Goal: Transaction & Acquisition: Purchase product/service

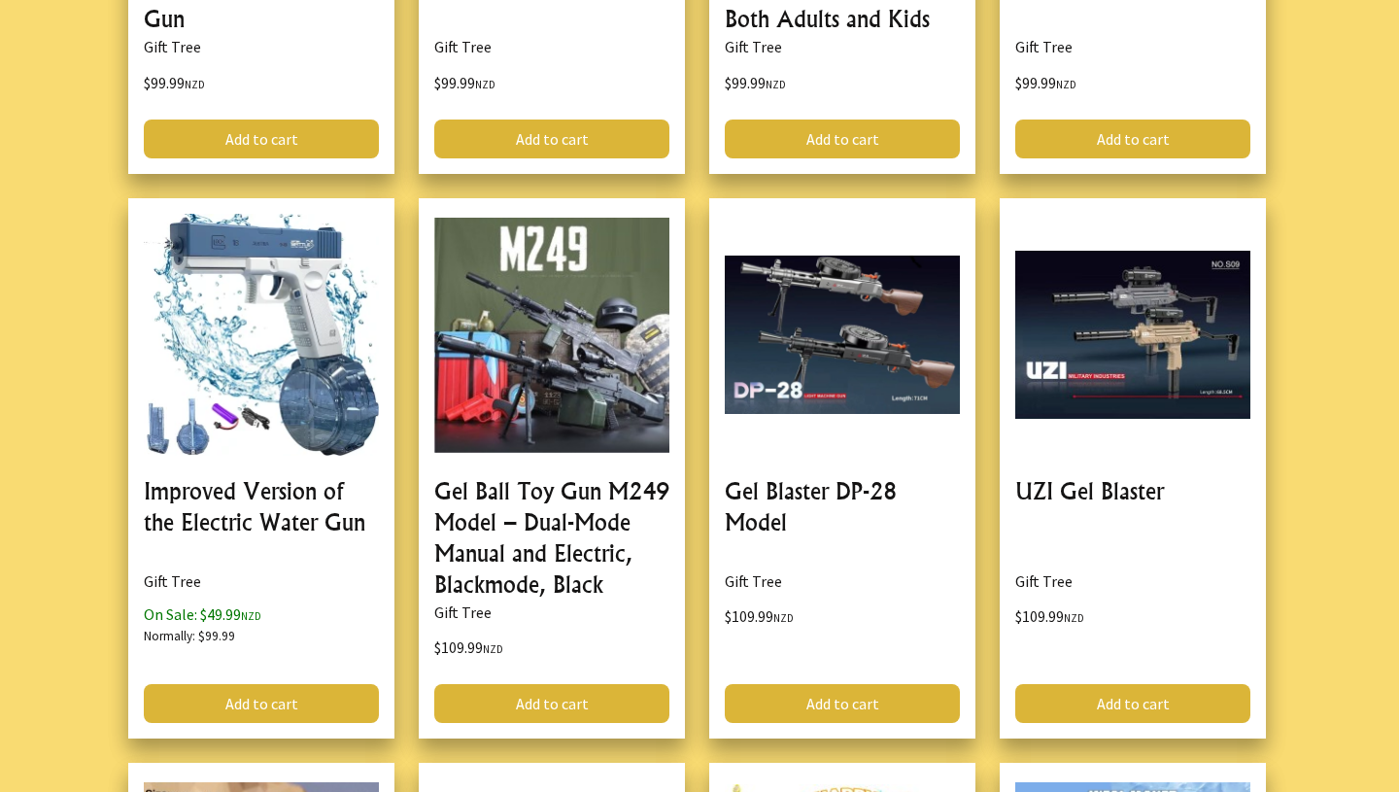
scroll to position [3238, 0]
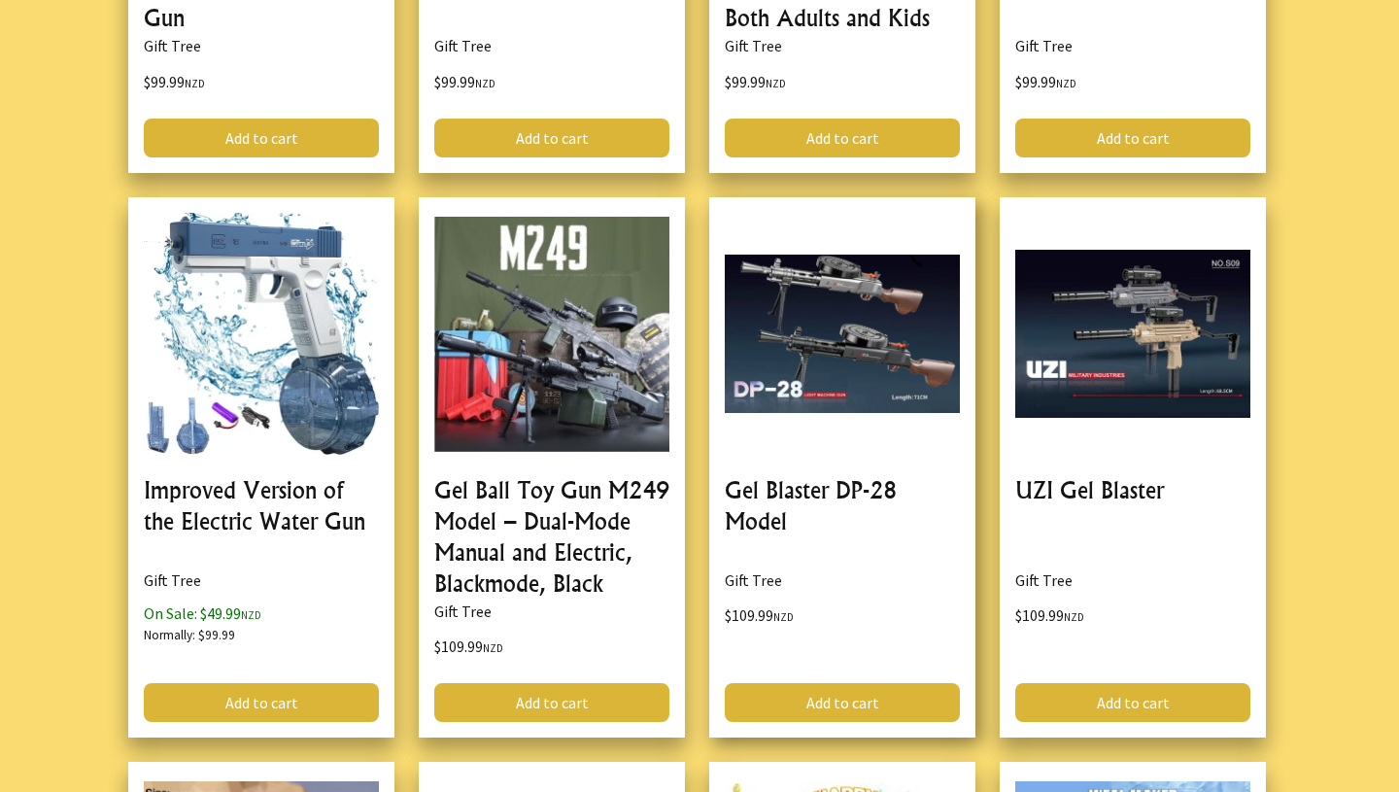
click at [829, 382] on link at bounding box center [842, 467] width 266 height 541
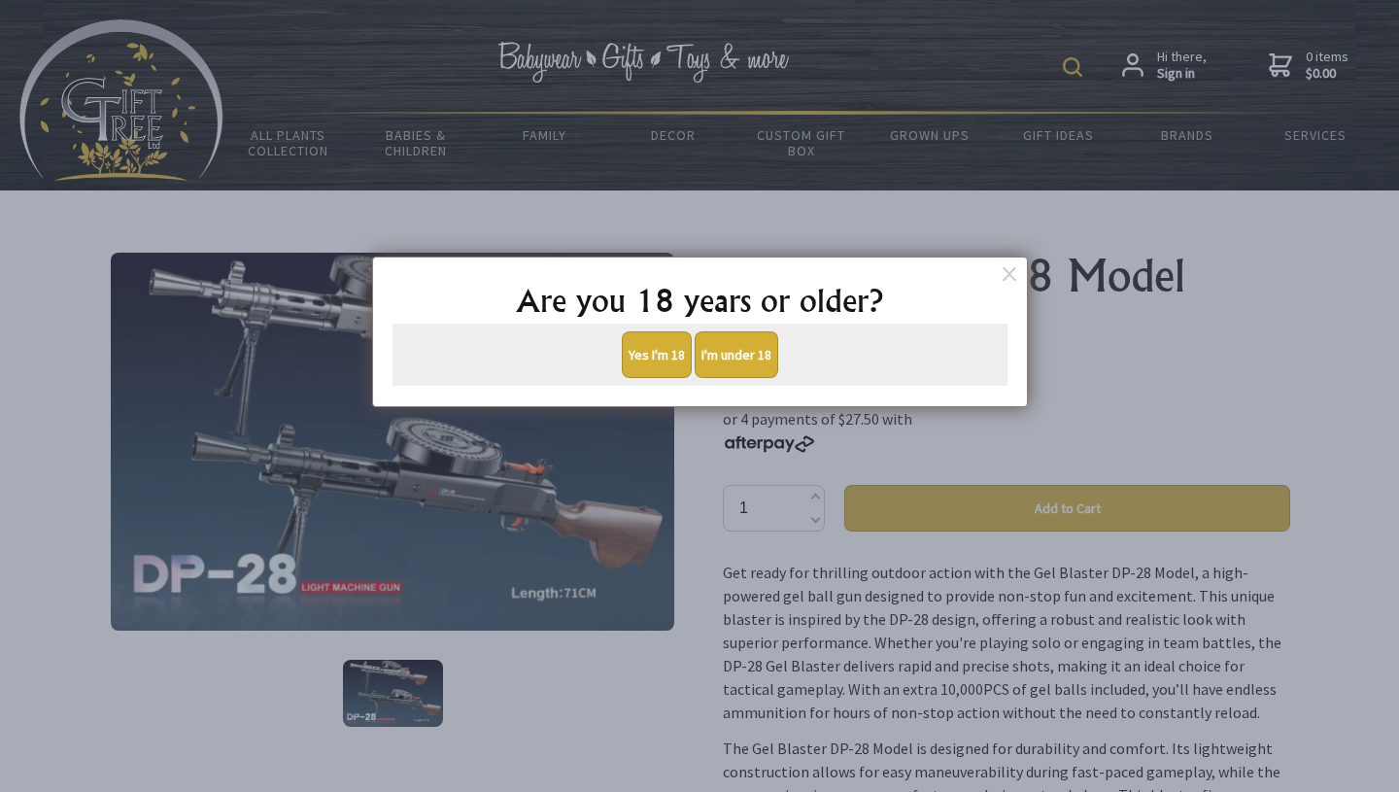
click at [662, 356] on button "Yes I'm 18" at bounding box center [657, 354] width 70 height 47
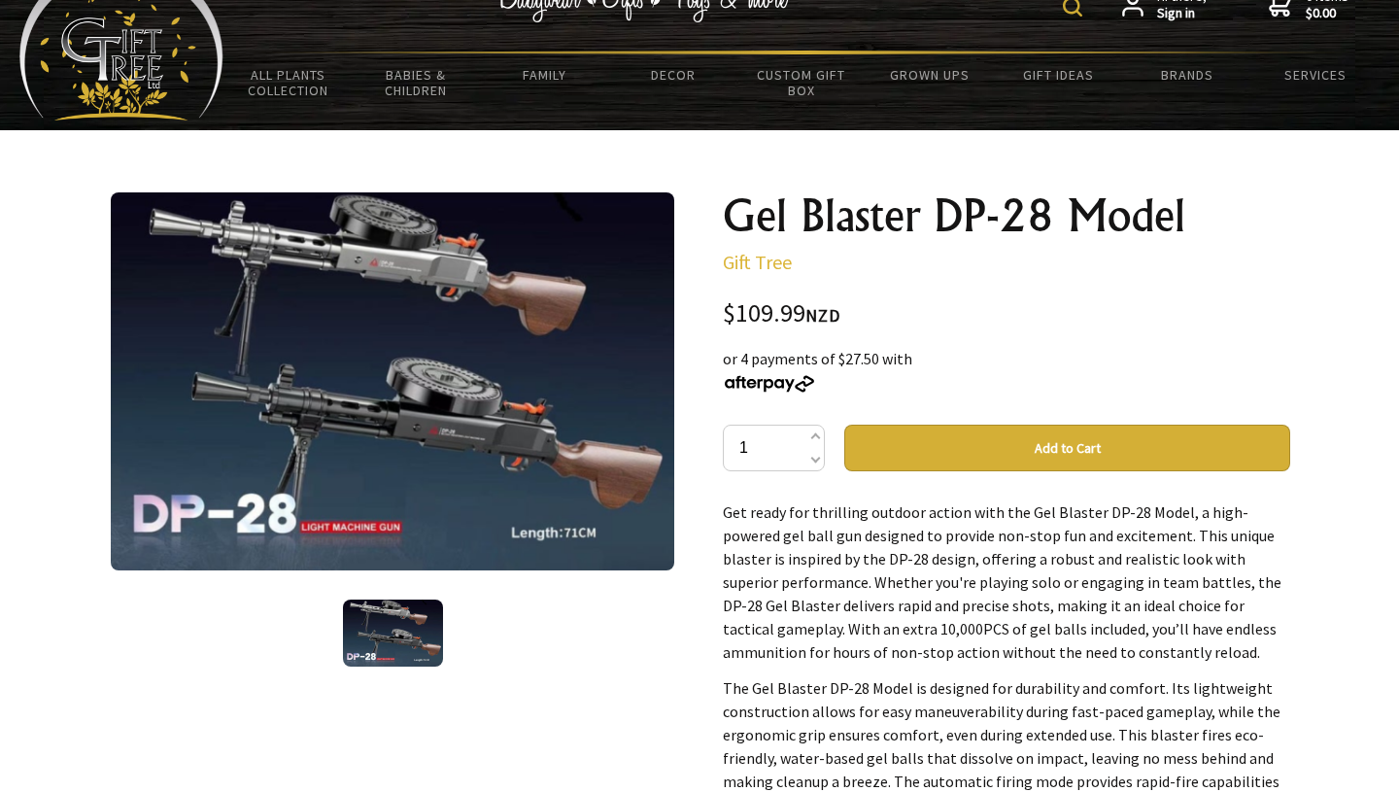
click at [486, 487] on img at bounding box center [392, 381] width 563 height 378
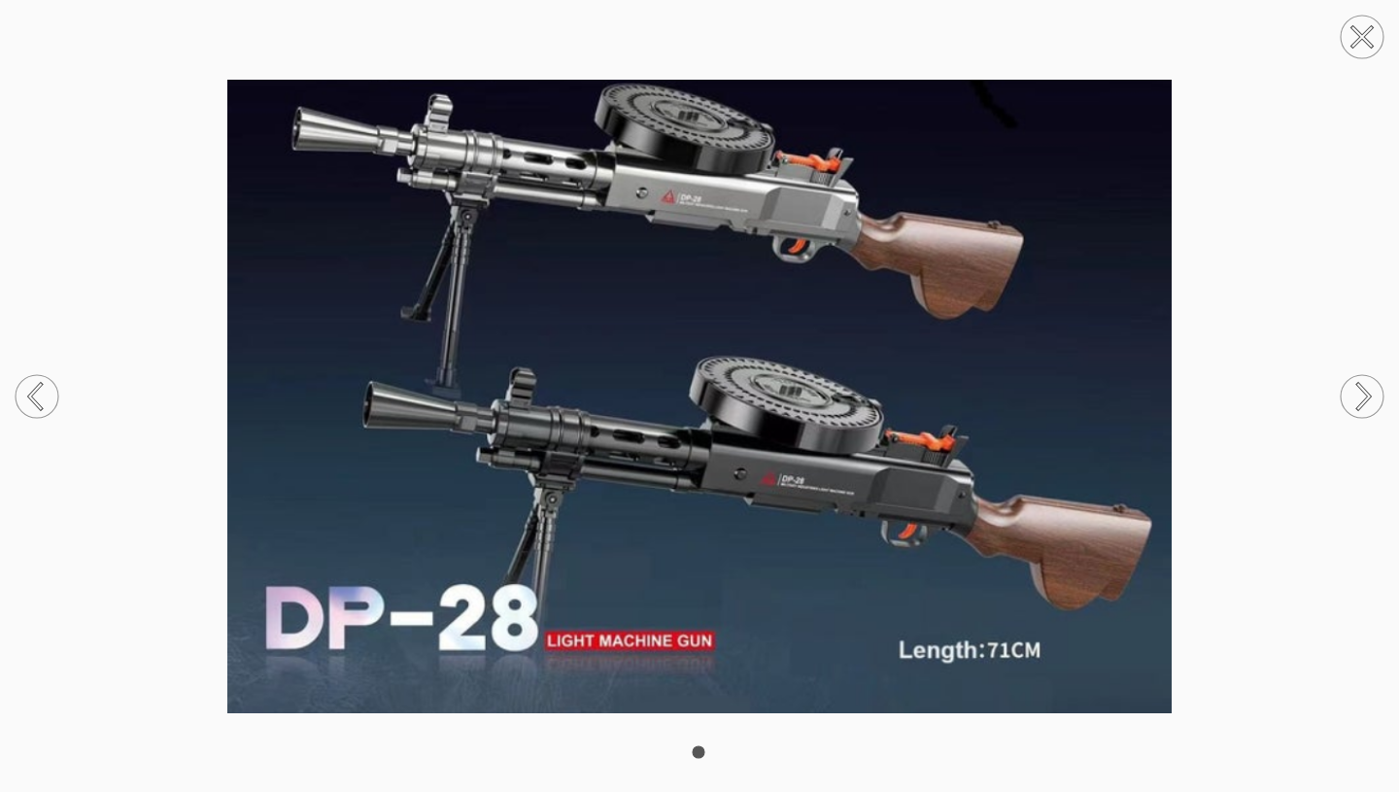
click at [1352, 39] on circle at bounding box center [1361, 37] width 43 height 43
